Goal: Task Accomplishment & Management: Use online tool/utility

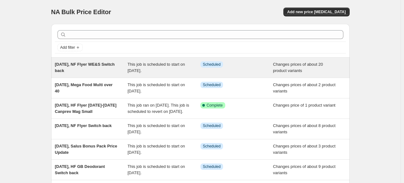
click at [106, 67] on div "[DATE], NF Flyer WE&S Switch back" at bounding box center [91, 67] width 73 height 13
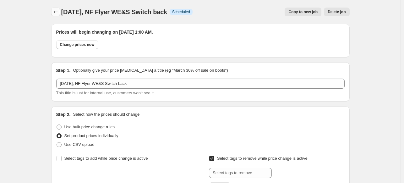
click at [57, 12] on icon "Price change jobs" at bounding box center [56, 12] width 6 height 6
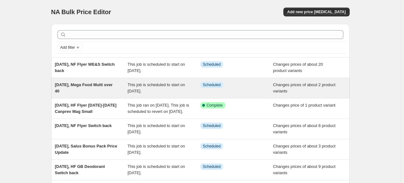
click at [111, 83] on span "[DATE], Mega Food Multi over 40" at bounding box center [84, 87] width 58 height 11
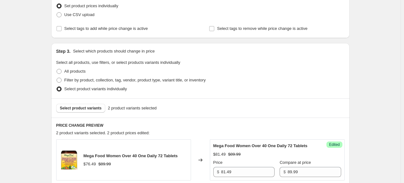
scroll to position [94, 0]
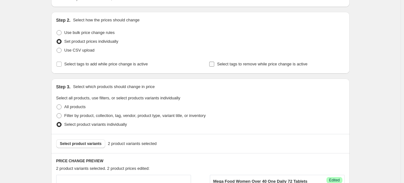
click at [271, 68] on label "Select tags to remove while price change is active" at bounding box center [258, 64] width 99 height 9
click at [214, 67] on input "Select tags to remove while price change is active" at bounding box center [211, 64] width 5 height 5
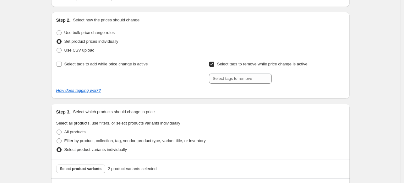
click at [264, 65] on span "Select tags to remove while price change is active" at bounding box center [262, 64] width 91 height 5
click at [214, 65] on input "Select tags to remove while price change is active" at bounding box center [211, 64] width 5 height 5
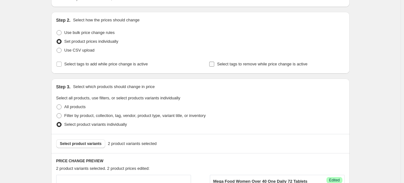
click at [264, 65] on span "Select tags to remove while price change is active" at bounding box center [262, 64] width 91 height 5
click at [214, 65] on input "Select tags to remove while price change is active" at bounding box center [211, 64] width 5 height 5
checkbox input "true"
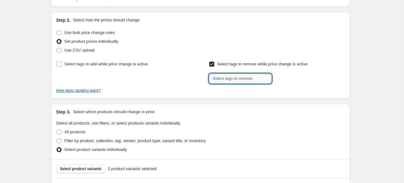
click at [264, 79] on input "text" at bounding box center [240, 79] width 63 height 10
type input "promo"
click at [295, 75] on button "Add promo" at bounding box center [288, 78] width 28 height 9
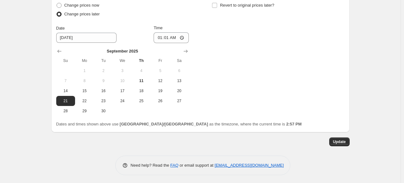
scroll to position [430, 0]
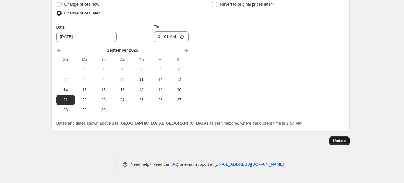
click at [341, 142] on span "Update" at bounding box center [339, 140] width 13 height 5
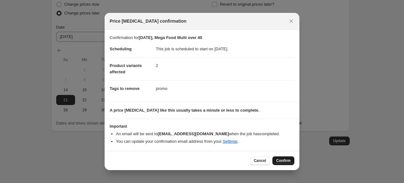
click at [285, 161] on span "Confirm" at bounding box center [283, 160] width 14 height 5
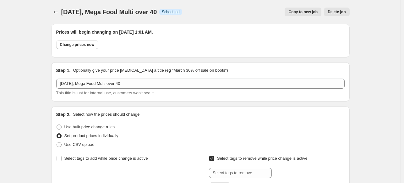
scroll to position [0, 0]
click at [53, 11] on button "Price change jobs" at bounding box center [55, 12] width 9 height 9
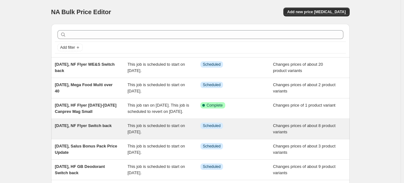
click at [92, 128] on div "[DATE], NF Flyer Switch back This job is scheduled to start on [DATE]. Info Sch…" at bounding box center [200, 129] width 299 height 20
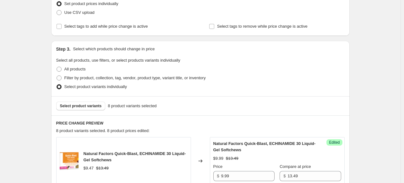
scroll to position [94, 0]
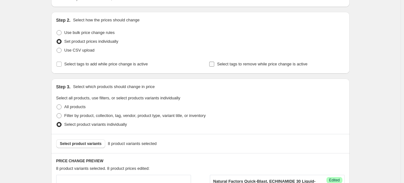
click at [245, 65] on span "Select tags to remove while price change is active" at bounding box center [262, 64] width 91 height 5
click at [214, 65] on input "Select tags to remove while price change is active" at bounding box center [211, 64] width 5 height 5
checkbox input "true"
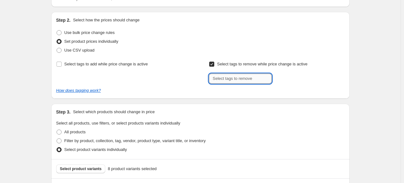
click at [254, 80] on input "text" at bounding box center [240, 79] width 63 height 10
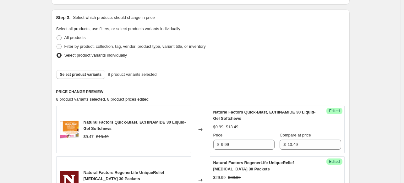
scroll to position [157, 0]
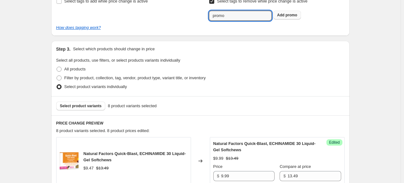
type input "promo"
click at [297, 16] on span "promo" at bounding box center [292, 15] width 12 height 4
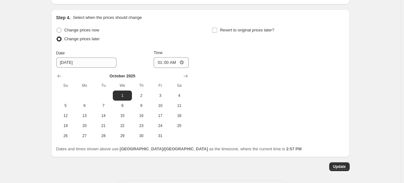
scroll to position [745, 0]
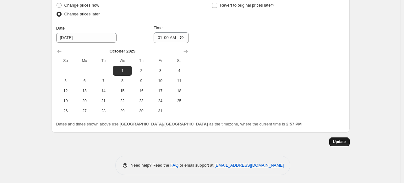
click at [339, 137] on button "Update" at bounding box center [340, 141] width 20 height 9
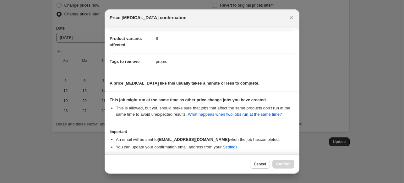
scroll to position [57, 0]
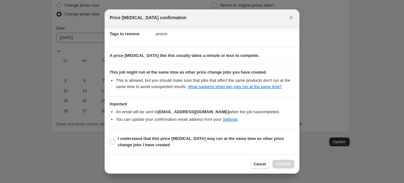
click at [270, 133] on section "I understand that this price [MEDICAL_DATA] may run at the same time as other p…" at bounding box center [202, 141] width 195 height 25
click at [263, 130] on section "I understand that this price [MEDICAL_DATA] may run at the same time as other p…" at bounding box center [202, 141] width 195 height 25
click at [265, 139] on b "I understand that this price [MEDICAL_DATA] may run at the same time as other p…" at bounding box center [201, 141] width 166 height 11
click at [115, 139] on input "I understand that this price [MEDICAL_DATA] may run at the same time as other p…" at bounding box center [112, 141] width 5 height 5
checkbox input "true"
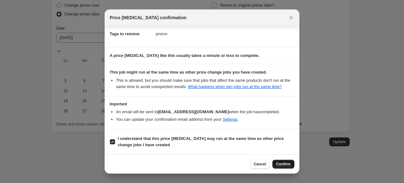
click at [286, 166] on span "Confirm" at bounding box center [283, 164] width 14 height 5
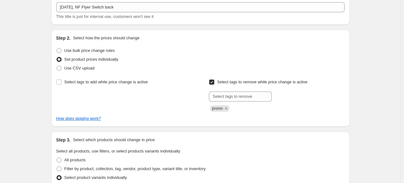
scroll to position [0, 0]
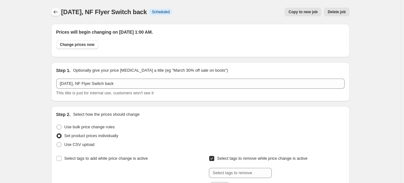
click at [56, 15] on button "Price change jobs" at bounding box center [55, 12] width 9 height 9
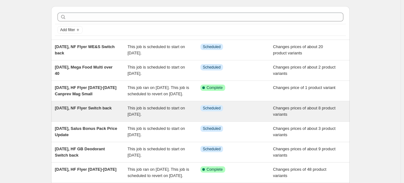
scroll to position [31, 0]
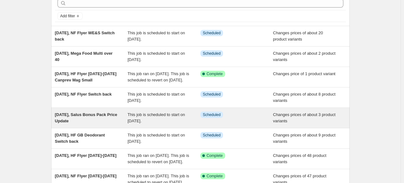
click at [101, 122] on span "[DATE], Salus Bonus Pack Price Update" at bounding box center [86, 117] width 62 height 11
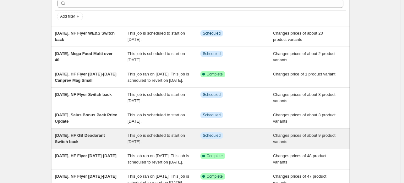
scroll to position [31, 0]
click at [82, 139] on span "[DATE], HF GB Deodorant Switch back" at bounding box center [80, 138] width 50 height 11
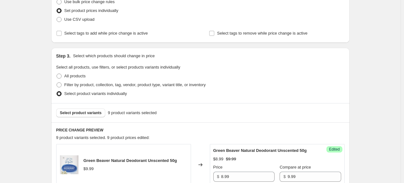
scroll to position [126, 0]
click at [226, 36] on label "Select tags to remove while price change is active" at bounding box center [258, 32] width 99 height 9
click at [214, 35] on input "Select tags to remove while price change is active" at bounding box center [211, 32] width 5 height 5
checkbox input "true"
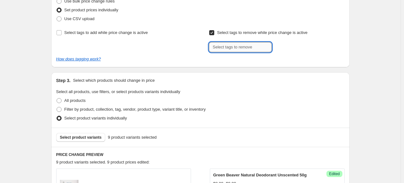
click at [230, 52] on input "text" at bounding box center [240, 47] width 63 height 10
type input "promo"
click at [297, 45] on span "promo" at bounding box center [292, 46] width 12 height 4
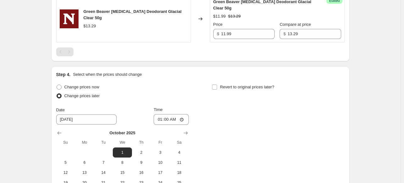
scroll to position [755, 0]
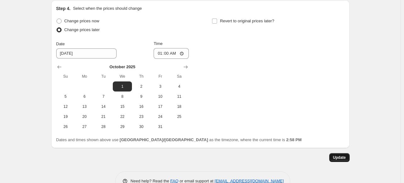
click at [350, 153] on button "Update" at bounding box center [340, 157] width 20 height 9
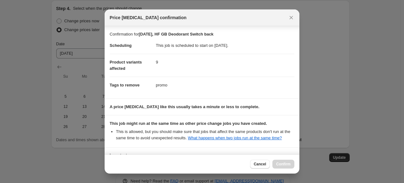
scroll to position [57, 0]
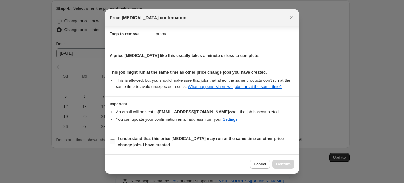
click at [174, 140] on b "I understand that this price [MEDICAL_DATA] may run at the same time as other p…" at bounding box center [201, 141] width 166 height 11
click at [115, 140] on input "I understand that this price [MEDICAL_DATA] may run at the same time as other p…" at bounding box center [112, 141] width 5 height 5
checkbox input "true"
click at [282, 163] on span "Confirm" at bounding box center [283, 164] width 14 height 5
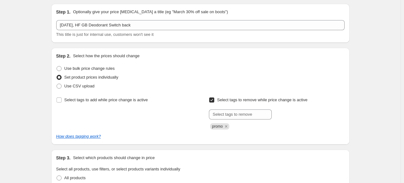
scroll to position [0, 0]
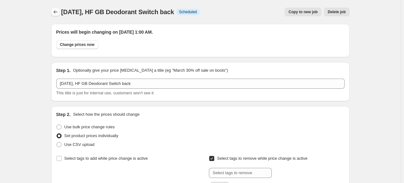
click at [59, 11] on icon "Price change jobs" at bounding box center [56, 12] width 6 height 6
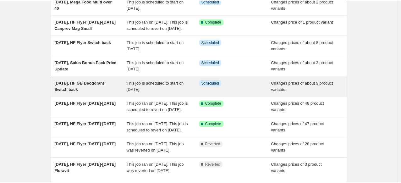
scroll to position [94, 0]
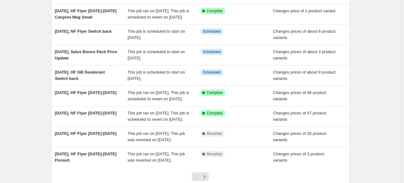
click at [40, 45] on div "NA Bulk Price Editor. This page is ready NA Bulk Price Editor Add new price [ME…" at bounding box center [200, 68] width 401 height 324
